Goal: Navigation & Orientation: Find specific page/section

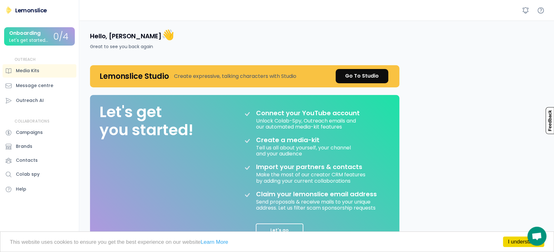
click at [454, 76] on div "Hello, [PERSON_NAME] 👋 Great to see you back again Lemonslice Studio Create exp…" at bounding box center [318, 211] width 472 height 380
click at [379, 74] on link "Go To Studio" at bounding box center [362, 76] width 53 height 14
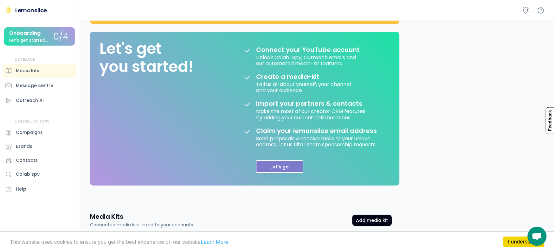
click at [289, 163] on button "Let's go" at bounding box center [280, 166] width 48 height 13
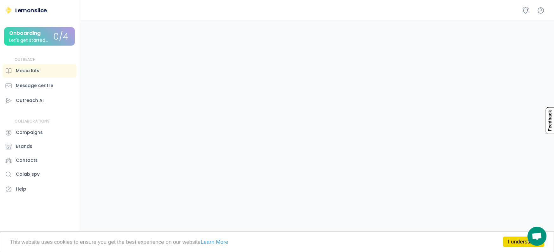
scroll to position [148, 0]
click at [517, 240] on link "I understand!" at bounding box center [523, 242] width 41 height 10
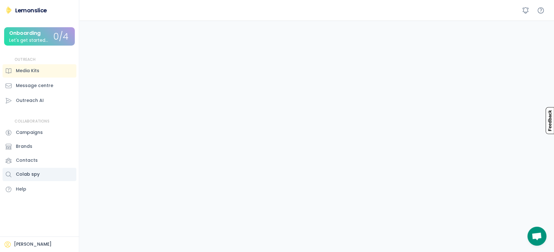
scroll to position [85, 0]
click at [36, 72] on div "Media Kits" at bounding box center [27, 71] width 23 height 7
click at [36, 88] on div "Message centre" at bounding box center [34, 85] width 37 height 7
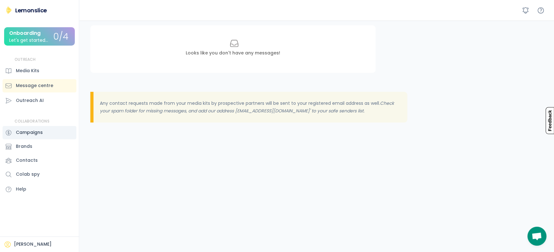
click at [32, 132] on div "Campaigns" at bounding box center [29, 132] width 27 height 7
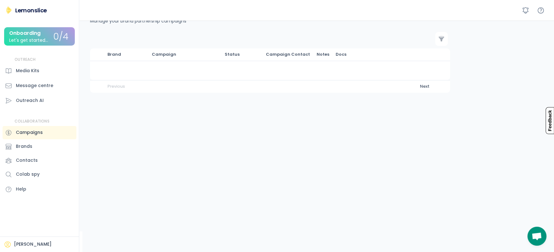
scroll to position [21, 0]
click at [41, 158] on div "Contacts" at bounding box center [40, 160] width 74 height 13
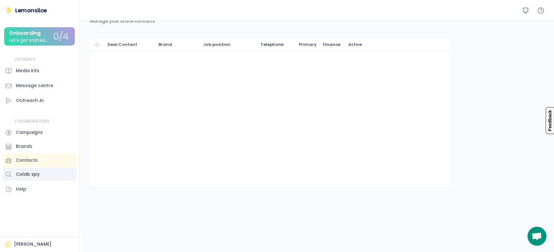
click at [52, 174] on div "Colab spy" at bounding box center [40, 174] width 74 height 13
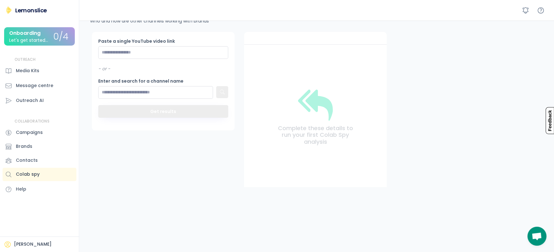
scroll to position [85, 0]
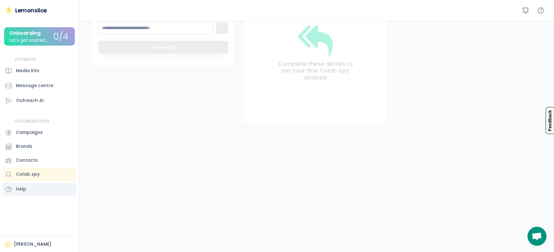
click at [48, 187] on div "Help" at bounding box center [40, 189] width 74 height 13
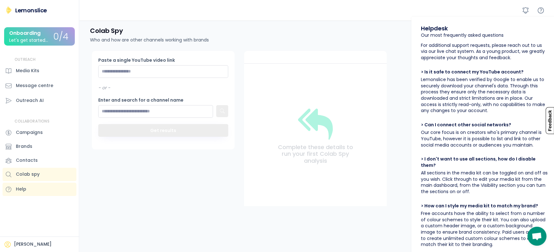
scroll to position [0, 0]
click at [34, 71] on div "Media Kits" at bounding box center [27, 71] width 23 height 7
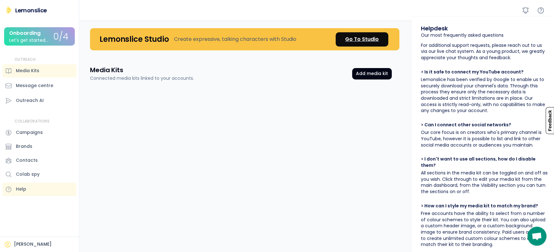
click at [367, 36] on div "Go To Studio" at bounding box center [362, 40] width 34 height 8
